Goal: Task Accomplishment & Management: Manage account settings

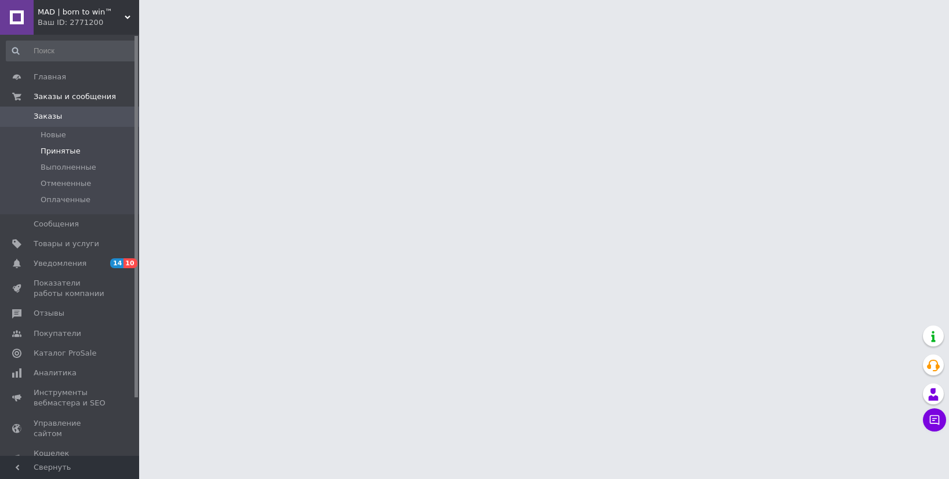
click at [69, 151] on span "Принятые" at bounding box center [61, 151] width 40 height 10
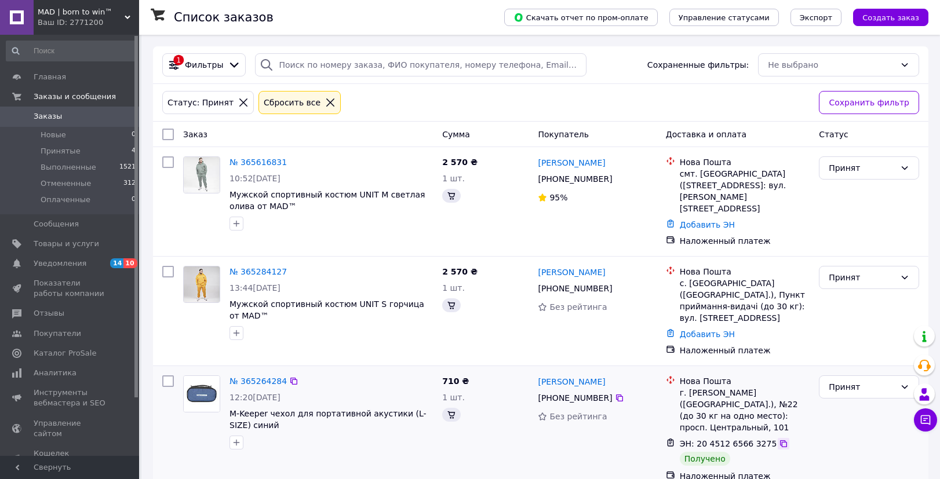
click at [779, 439] on icon at bounding box center [783, 443] width 9 height 9
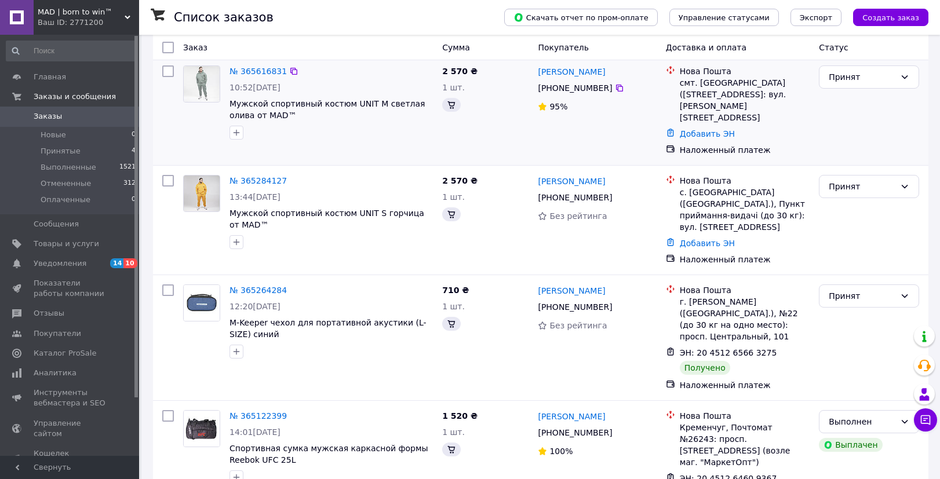
scroll to position [120, 0]
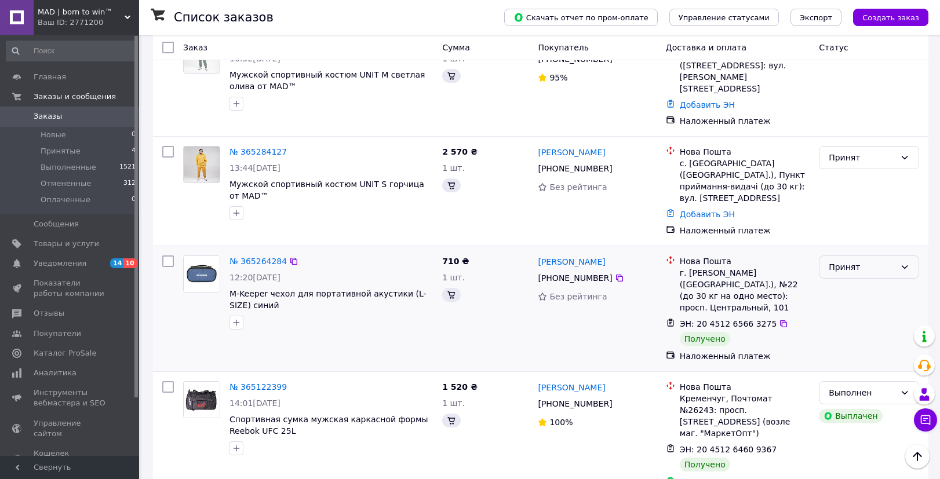
click at [852, 261] on div "Принят" at bounding box center [862, 267] width 67 height 13
click at [852, 267] on li "Выполнен" at bounding box center [869, 264] width 99 height 21
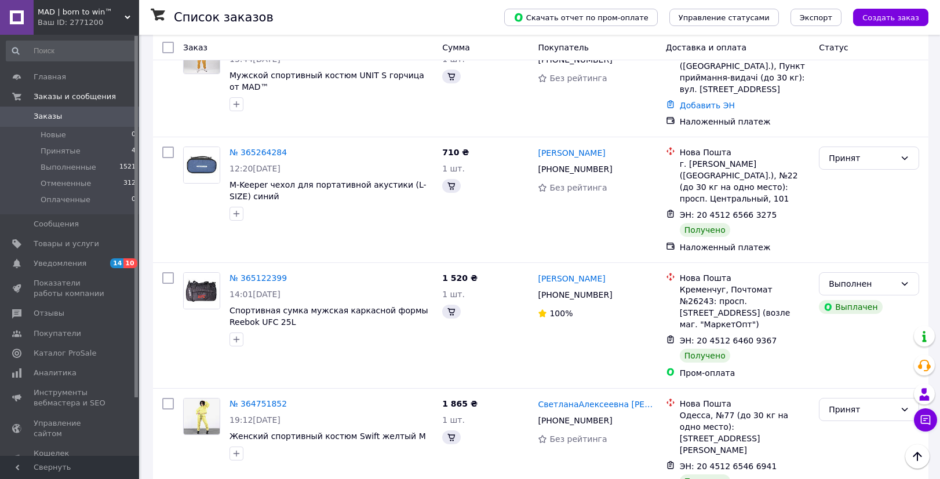
scroll to position [230, 0]
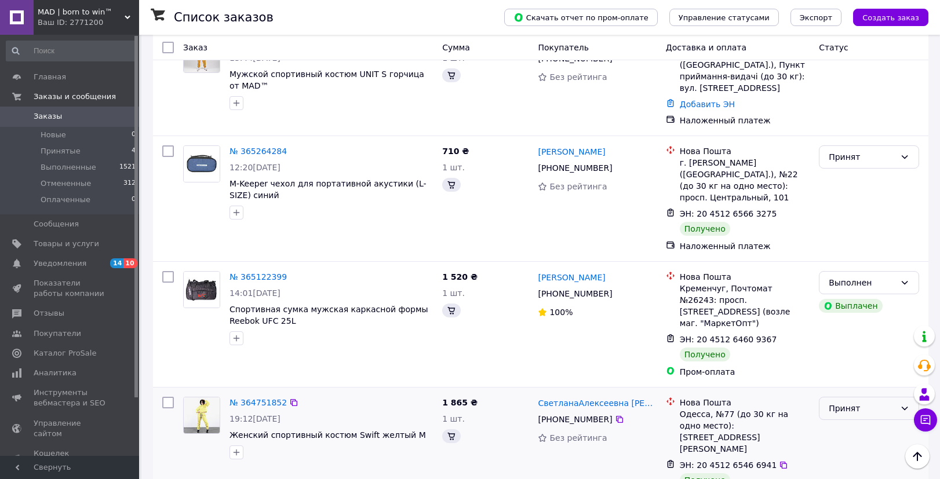
click at [863, 402] on div "Принят" at bounding box center [862, 408] width 67 height 13
click at [857, 388] on li "Выполнен" at bounding box center [869, 382] width 99 height 21
click at [858, 402] on div "Принят" at bounding box center [862, 408] width 67 height 13
click at [855, 379] on li "Выполнен" at bounding box center [869, 382] width 99 height 21
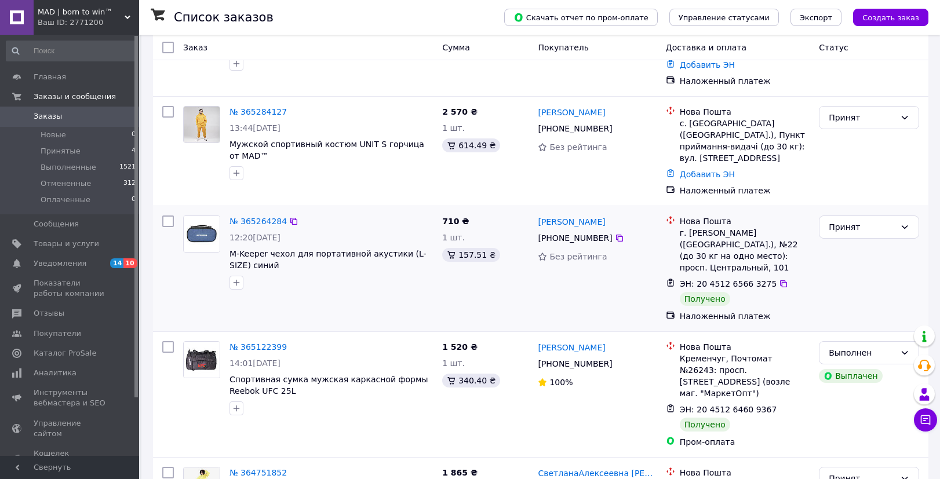
scroll to position [135, 0]
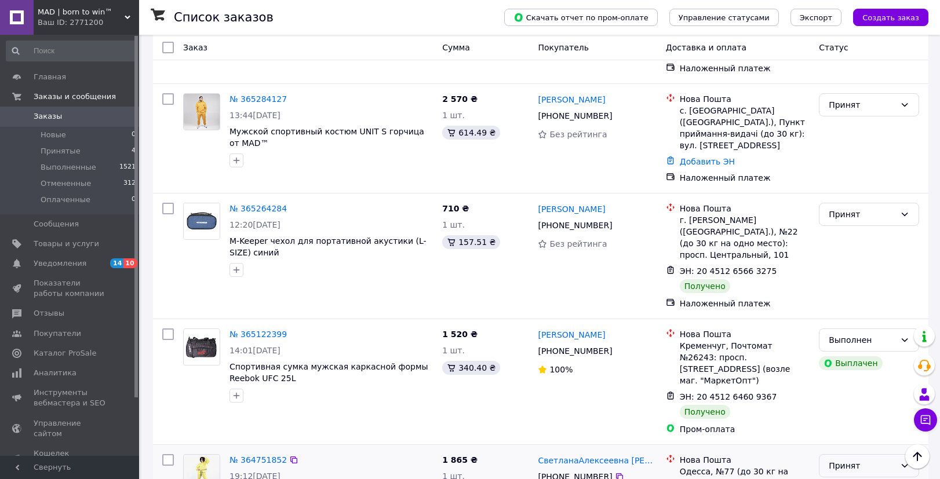
click at [863, 460] on div "Принят" at bounding box center [862, 466] width 67 height 13
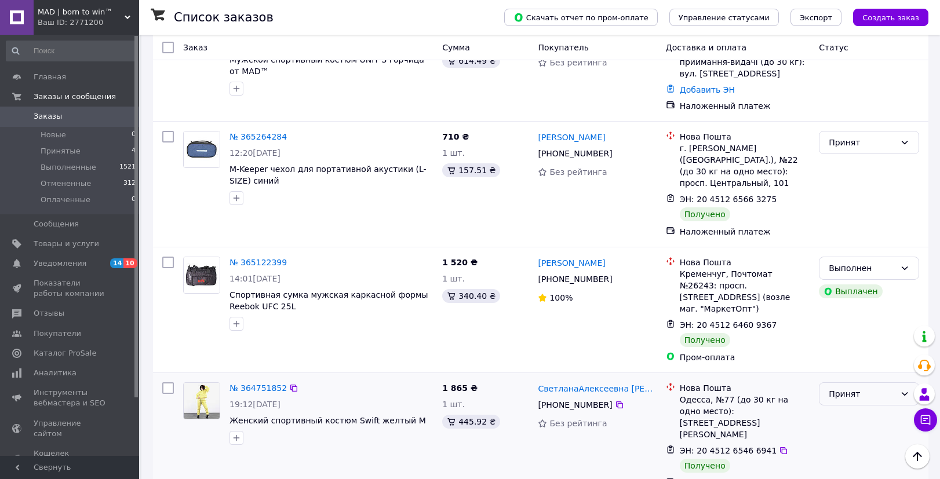
scroll to position [208, 0]
click at [858, 387] on div "Принят" at bounding box center [862, 393] width 67 height 13
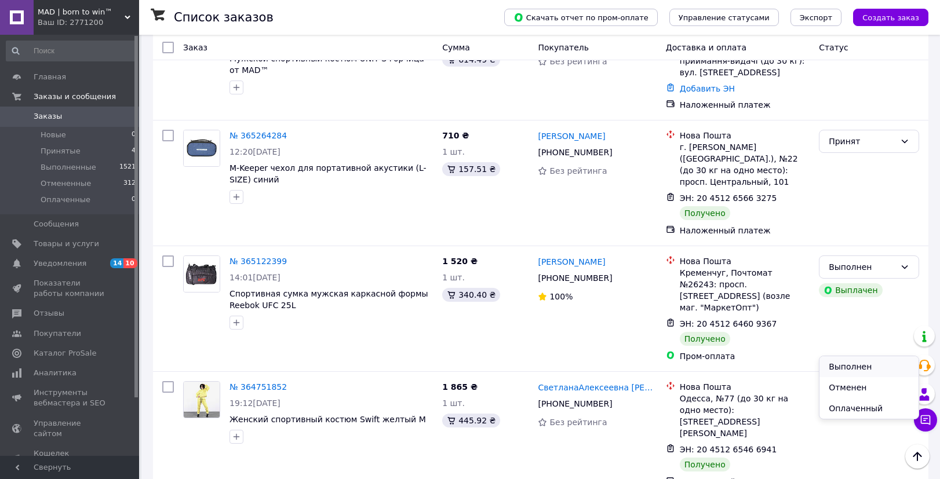
click at [853, 369] on li "Выполнен" at bounding box center [869, 367] width 99 height 21
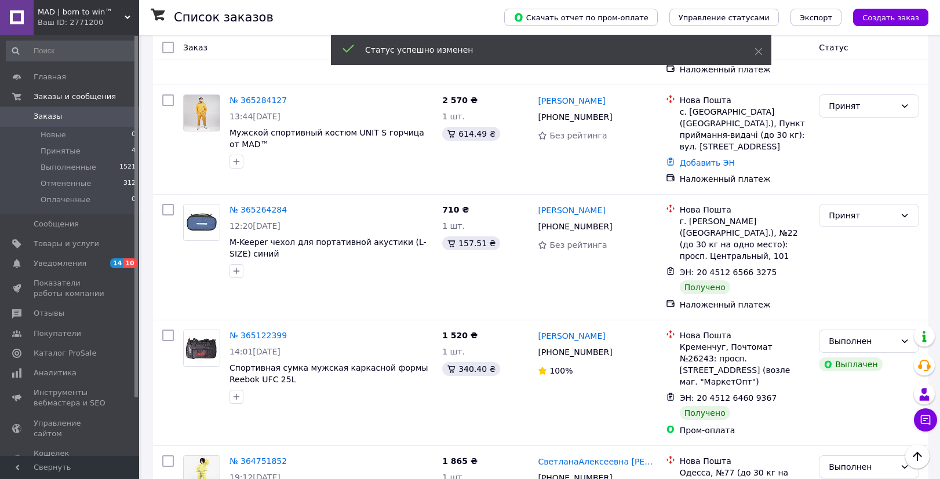
scroll to position [128, 0]
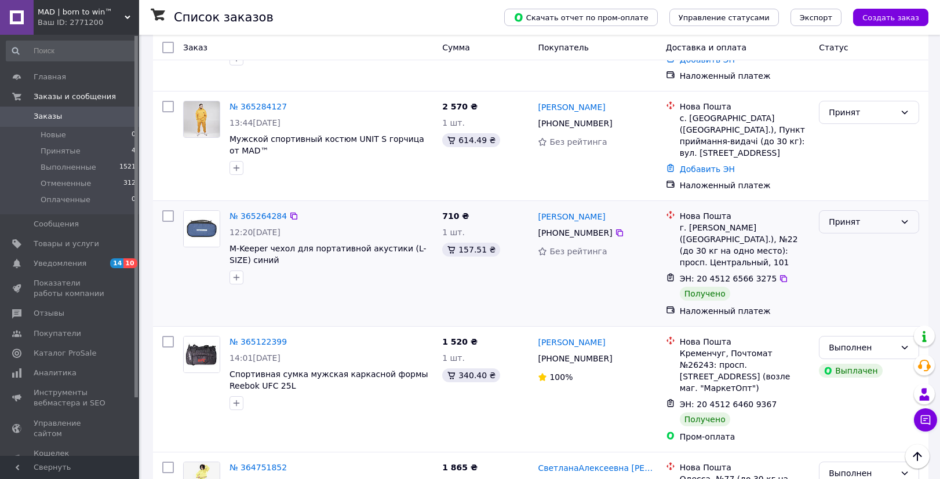
click at [853, 216] on div "Принят" at bounding box center [862, 222] width 67 height 13
click at [851, 226] on li "Выполнен" at bounding box center [869, 219] width 99 height 21
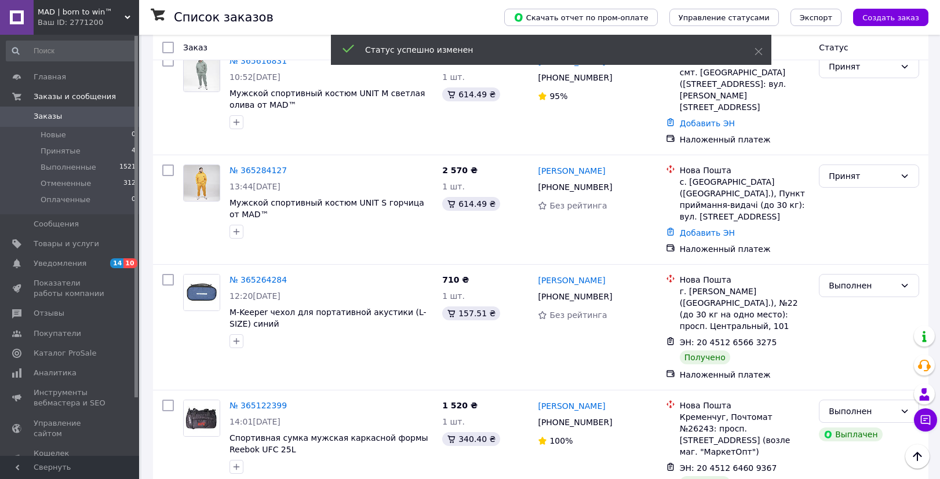
scroll to position [0, 0]
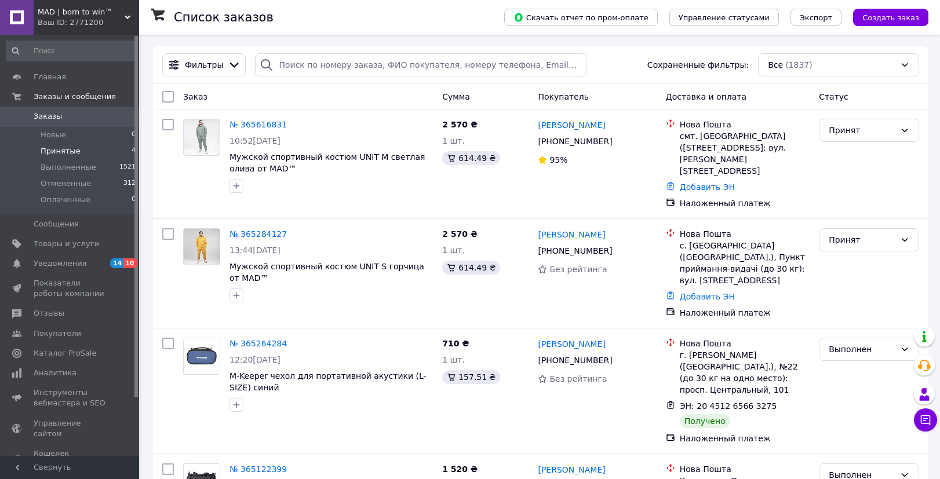
click at [89, 149] on li "Принятые 4" at bounding box center [71, 151] width 143 height 16
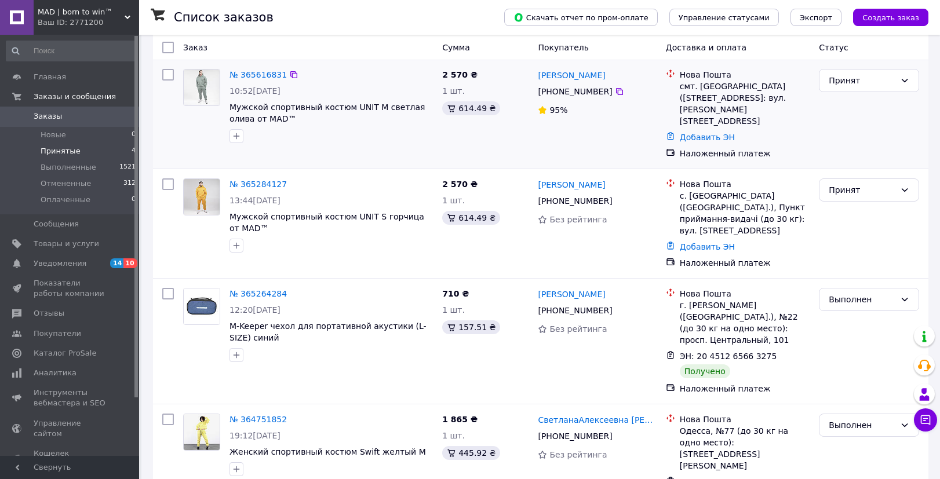
scroll to position [110, 0]
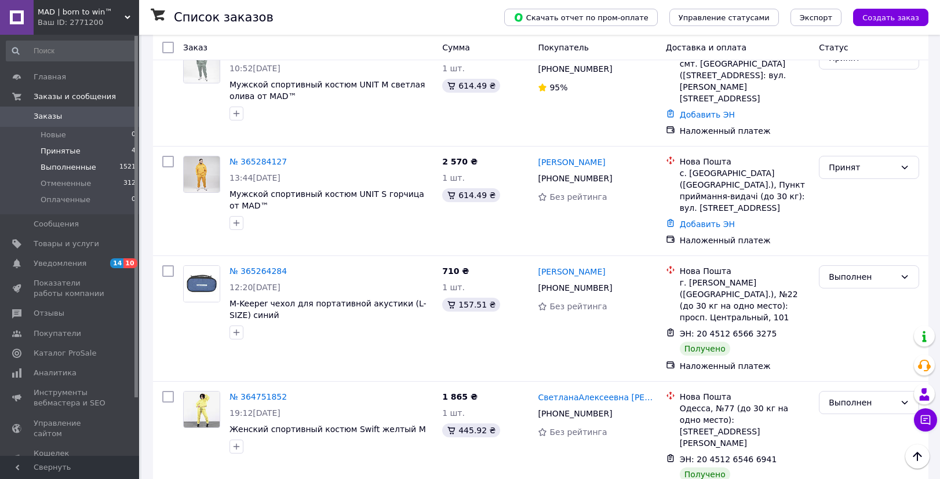
click at [82, 164] on span "Выполненные" at bounding box center [69, 167] width 56 height 10
